Goal: Task Accomplishment & Management: Manage account settings

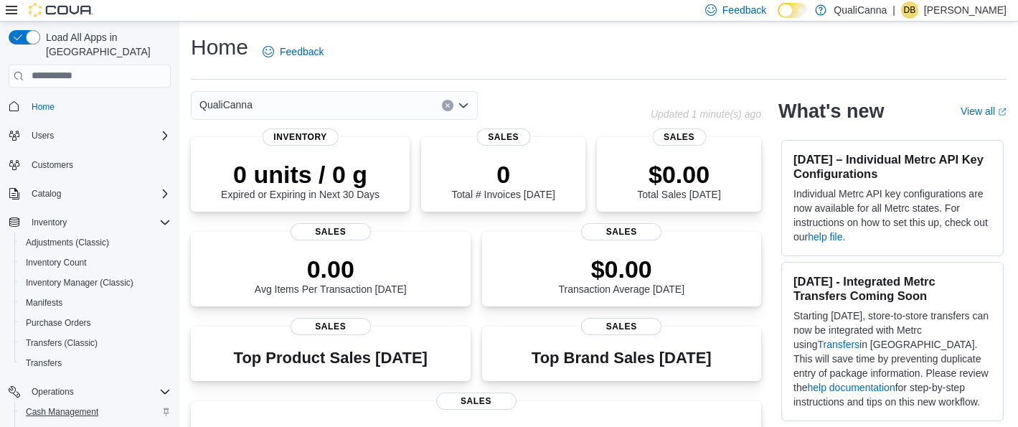
click at [65, 403] on span "Cash Management" at bounding box center [62, 411] width 72 height 17
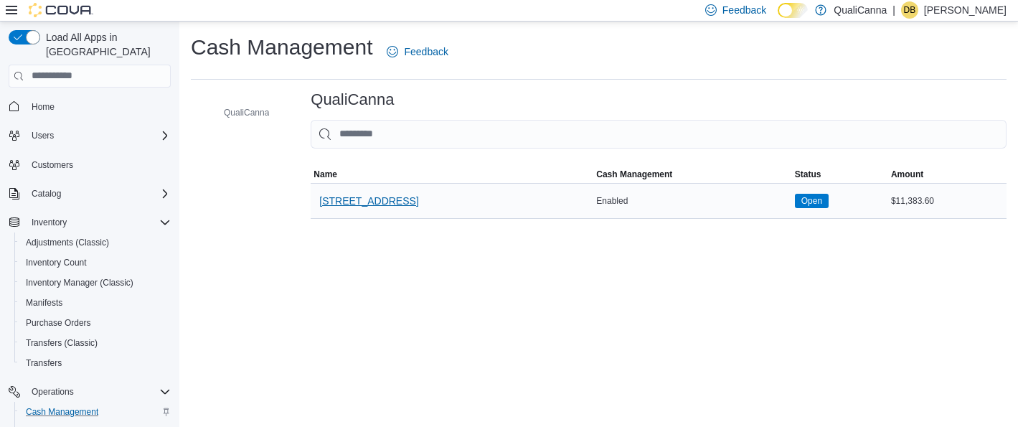
click at [365, 196] on span "[STREET_ADDRESS]" at bounding box center [368, 201] width 99 height 14
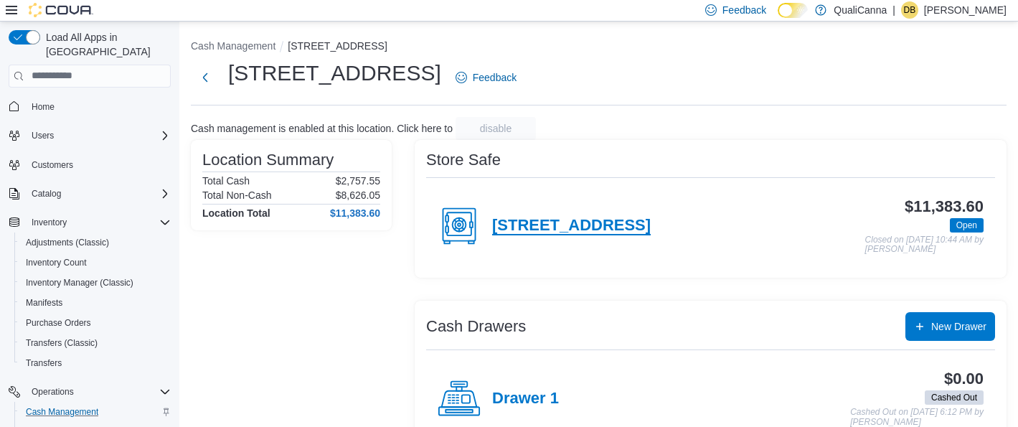
click at [558, 228] on h4 "[STREET_ADDRESS]" at bounding box center [571, 226] width 159 height 19
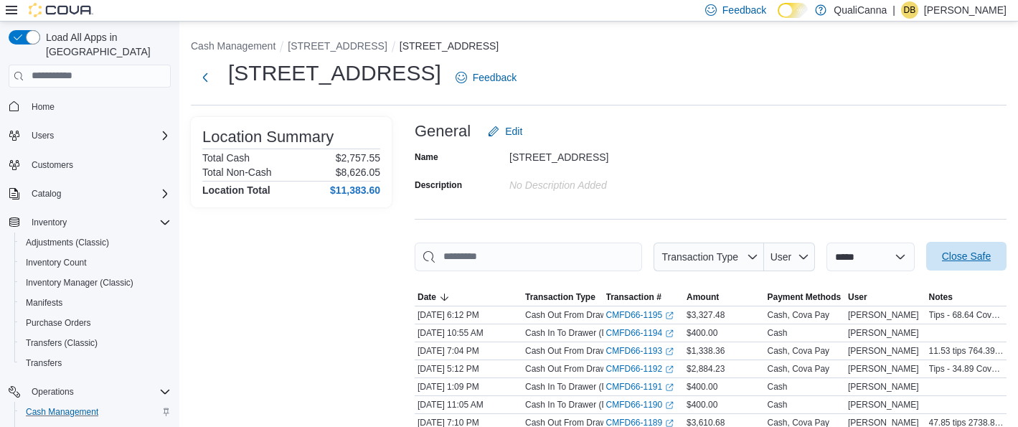
click at [966, 249] on span "Close Safe" at bounding box center [966, 256] width 49 height 14
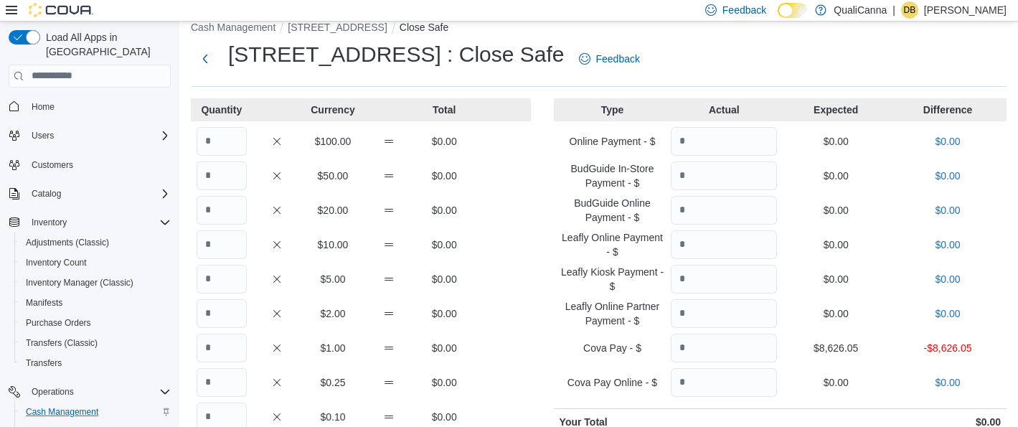
scroll to position [18, 0]
click at [222, 147] on input "Quantity" at bounding box center [222, 142] width 50 height 29
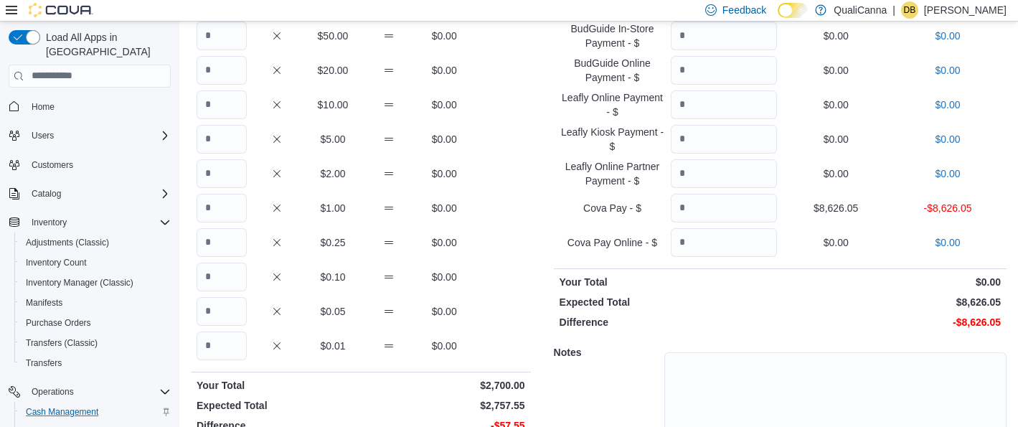
type input "**"
click at [227, 212] on input "Quantity" at bounding box center [222, 208] width 50 height 29
type input "**"
click at [214, 317] on input "Quantity" at bounding box center [222, 311] width 50 height 29
type input "**"
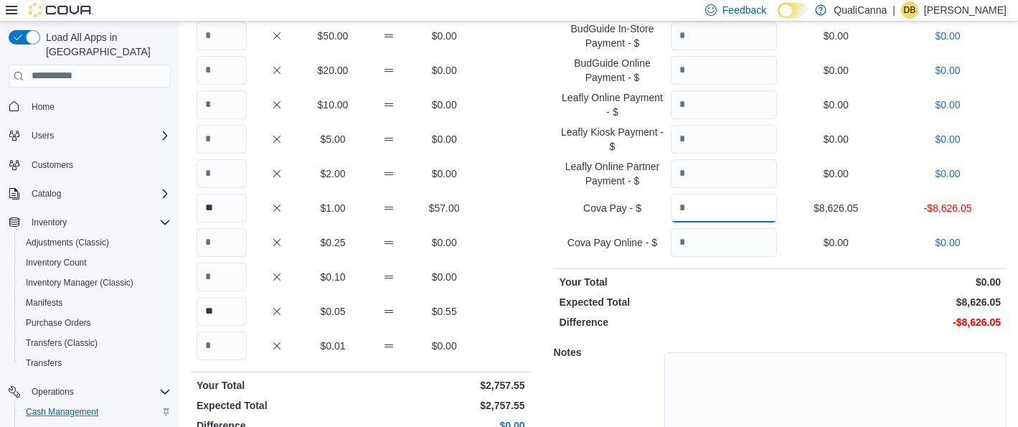
click at [707, 214] on input "Quantity" at bounding box center [724, 208] width 106 height 29
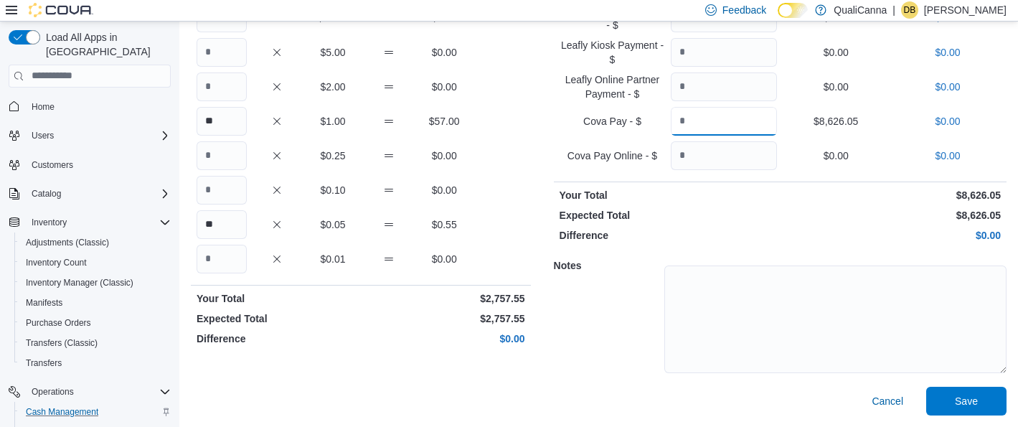
scroll to position [245, 0]
type input "*******"
click at [969, 405] on span "Save" at bounding box center [966, 401] width 23 height 14
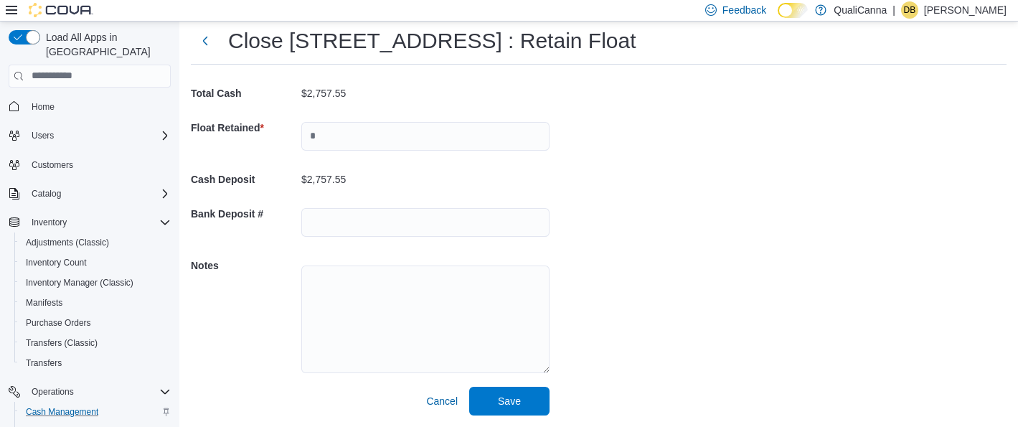
scroll to position [32, 0]
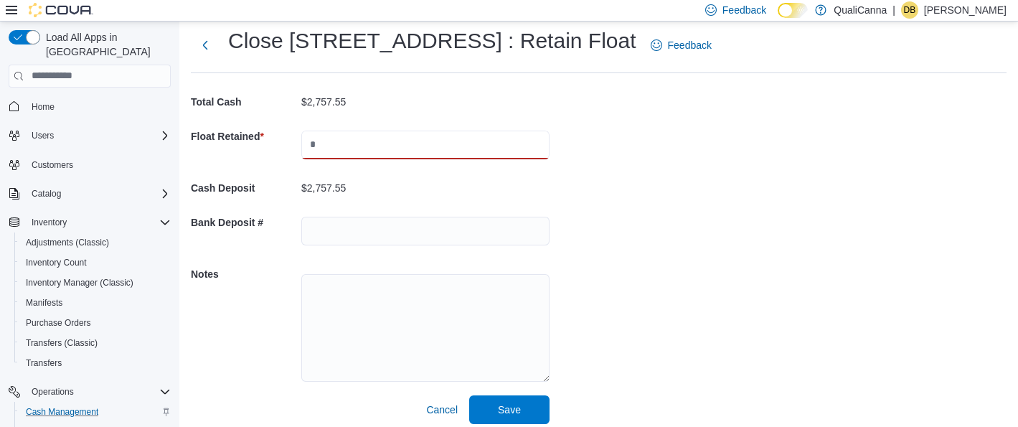
click at [372, 148] on input "text" at bounding box center [425, 145] width 248 height 29
type input "***"
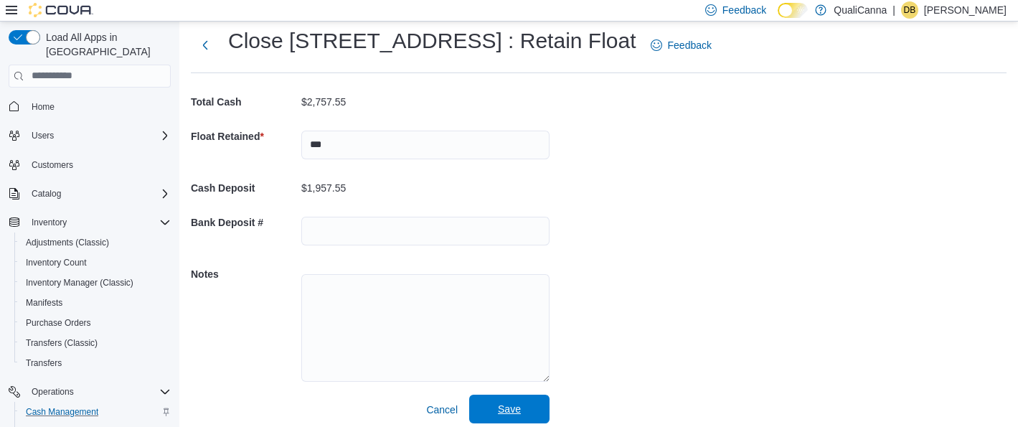
click at [511, 407] on span "Save" at bounding box center [509, 409] width 23 height 14
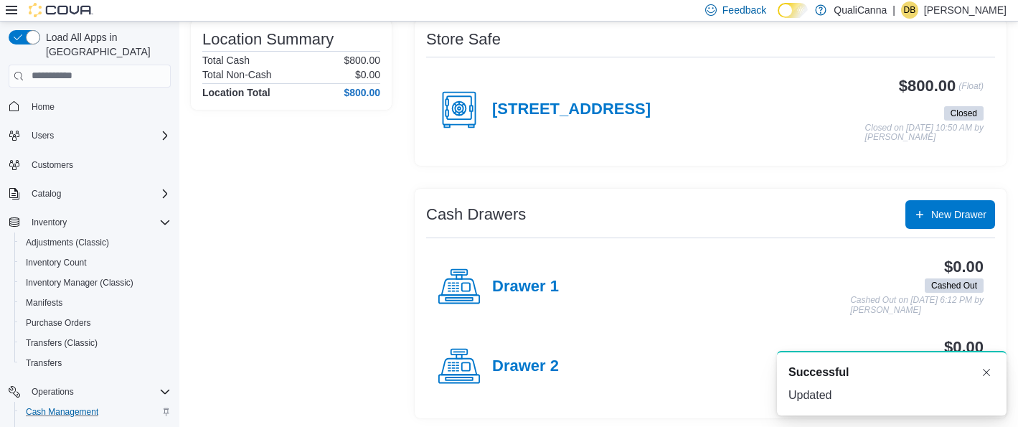
scroll to position [120, 0]
click at [986, 369] on button "Dismiss toast" at bounding box center [986, 371] width 17 height 17
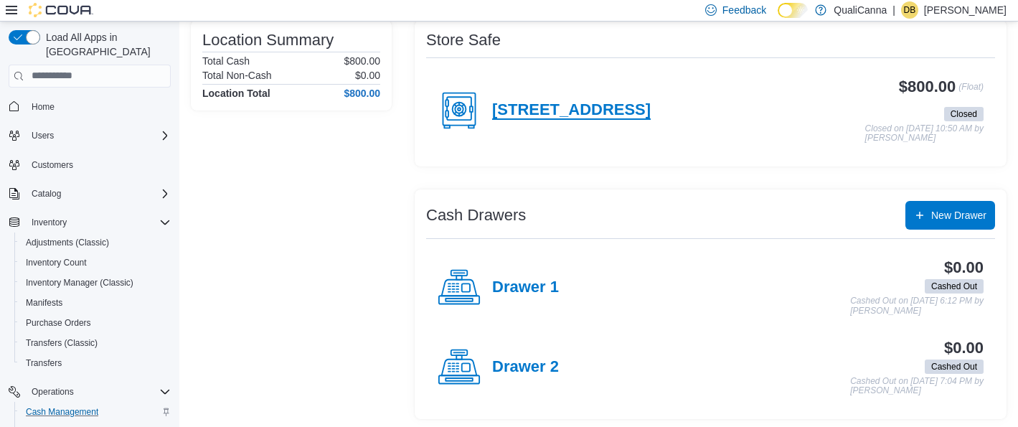
click at [532, 103] on h4 "[STREET_ADDRESS]" at bounding box center [571, 110] width 159 height 19
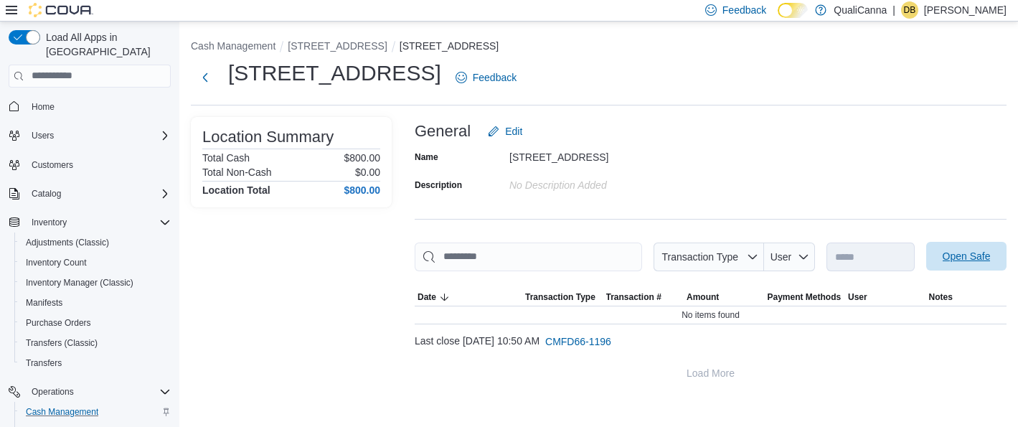
click at [950, 255] on span "Open Safe" at bounding box center [967, 256] width 48 height 14
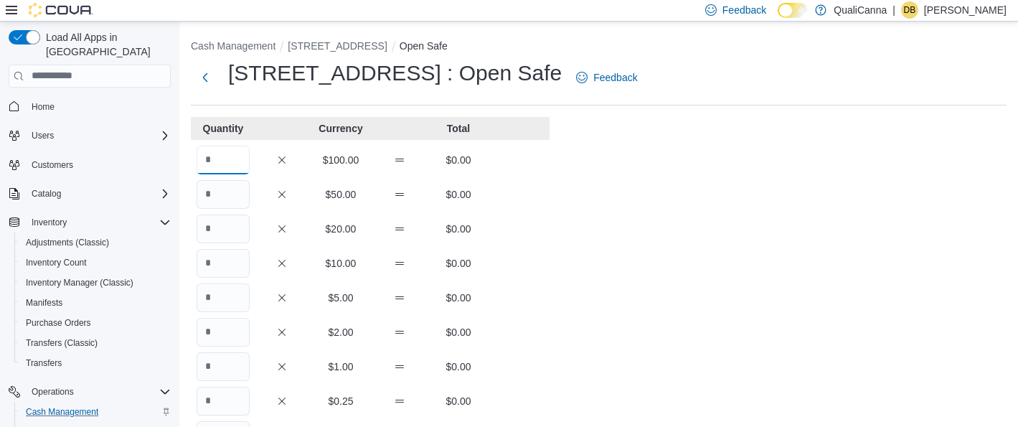
click at [217, 157] on input "Quantity" at bounding box center [223, 160] width 53 height 29
type input "*"
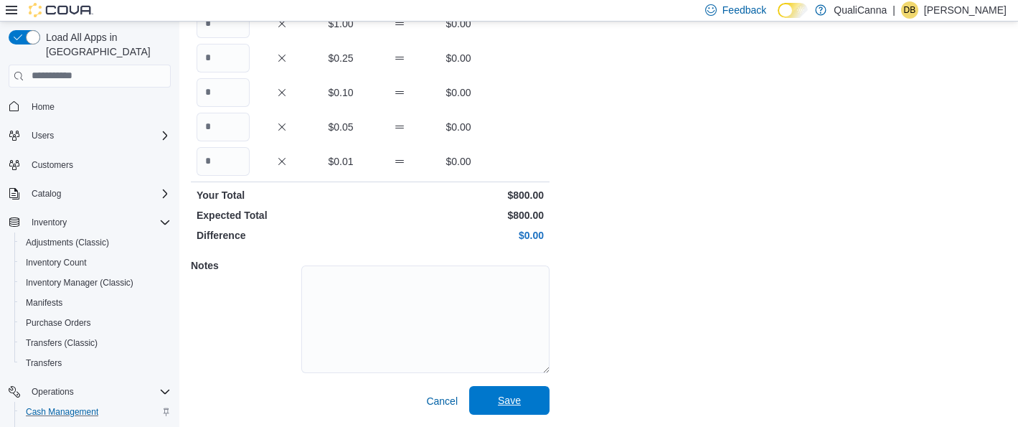
scroll to position [342, 0]
click at [497, 395] on span "Save" at bounding box center [509, 401] width 63 height 29
